Goal: Task Accomplishment & Management: Manage account settings

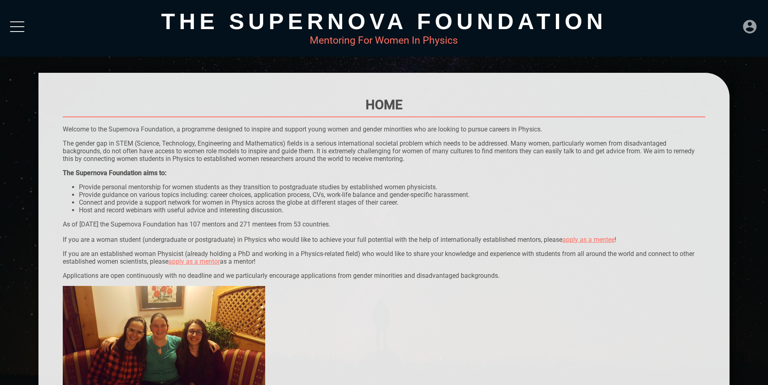
click at [751, 27] on icon at bounding box center [749, 26] width 13 height 13
click at [728, 23] on div "LOGIN" at bounding box center [723, 24] width 26 height 16
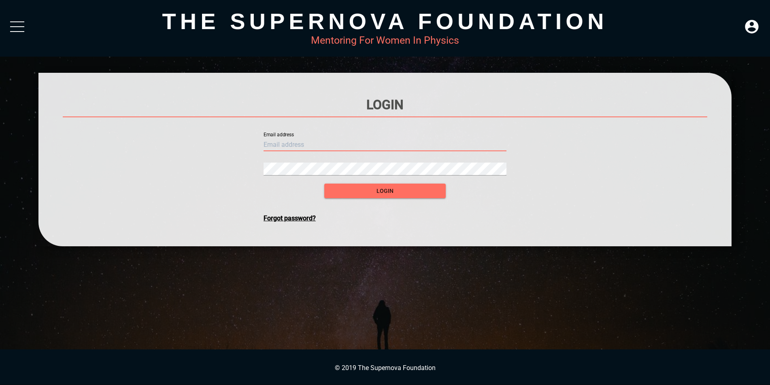
type input "[EMAIL_ADDRESS][DOMAIN_NAME]"
click at [385, 191] on button "login" at bounding box center [384, 191] width 121 height 15
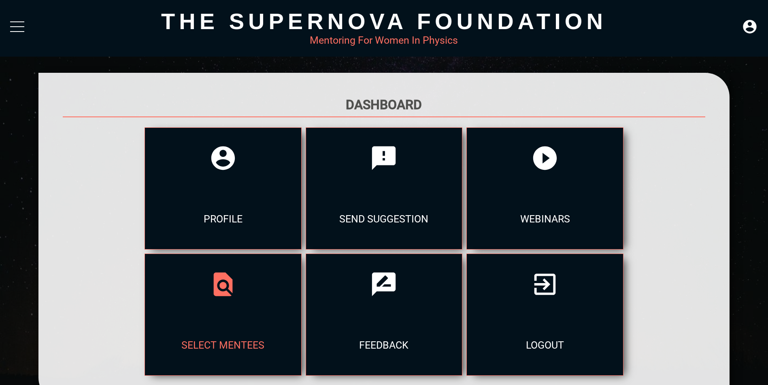
click at [301, 315] on div "select mentees" at bounding box center [223, 345] width 156 height 61
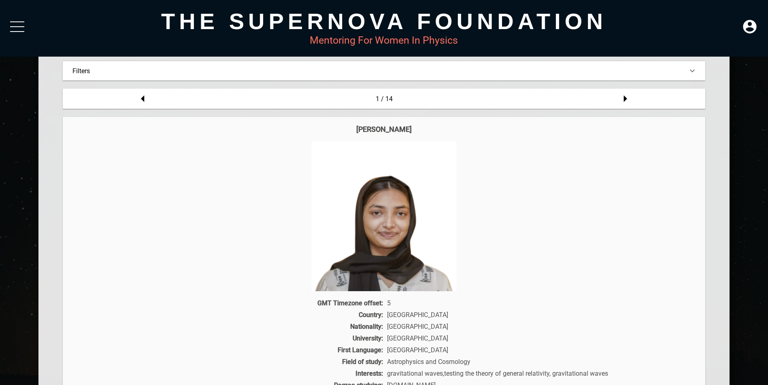
scroll to position [86, 0]
click at [626, 97] on icon at bounding box center [625, 99] width 16 height 16
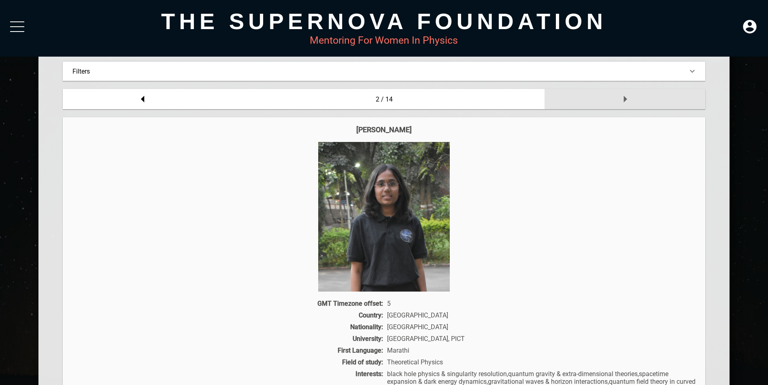
click at [626, 97] on icon at bounding box center [625, 99] width 16 height 16
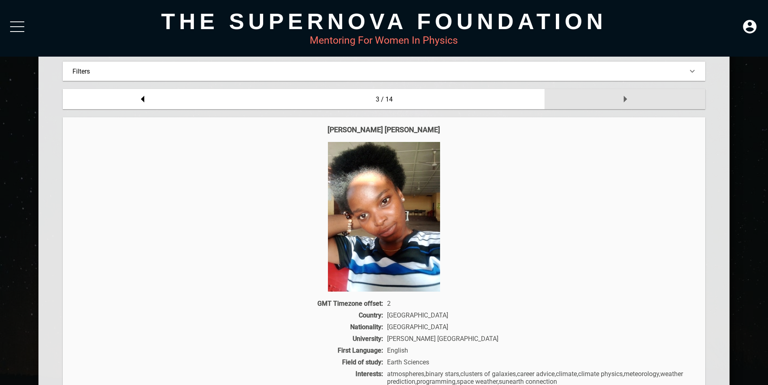
click at [626, 97] on icon at bounding box center [625, 99] width 16 height 16
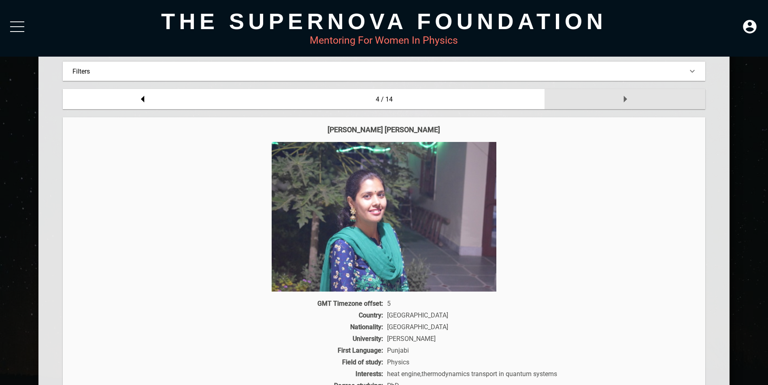
click at [626, 97] on icon at bounding box center [625, 99] width 16 height 16
